Goal: Learn about a topic: Learn about a topic

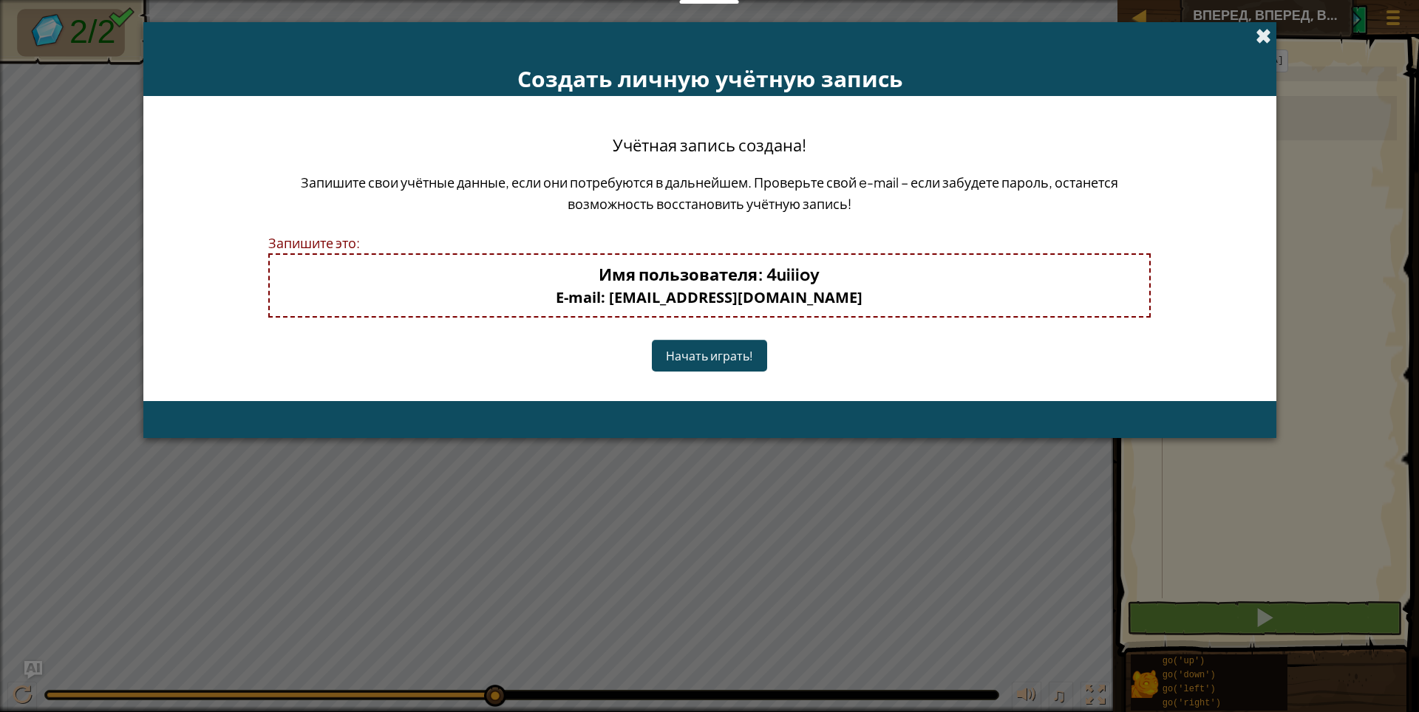
scroll to position [7, 0]
click at [1269, 34] on span at bounding box center [1264, 36] width 16 height 16
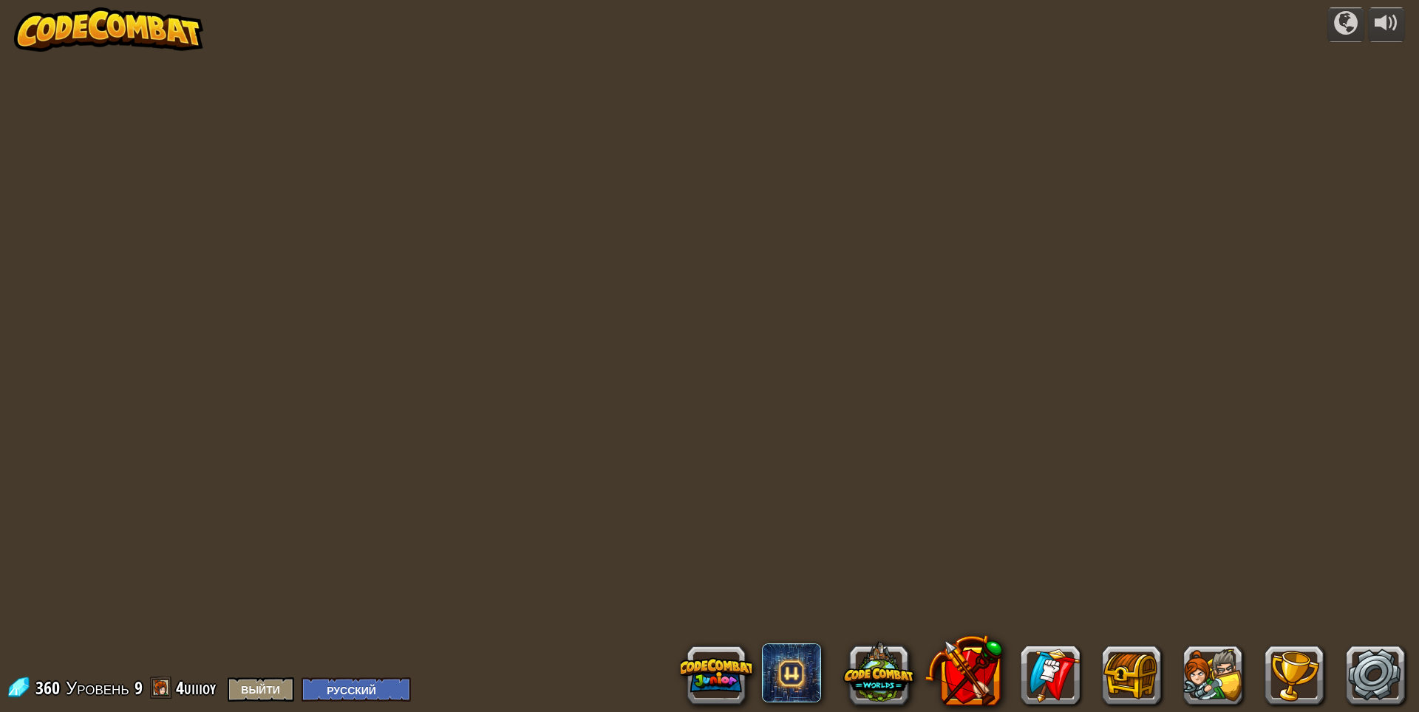
select select "ru"
